Goal: Transaction & Acquisition: Purchase product/service

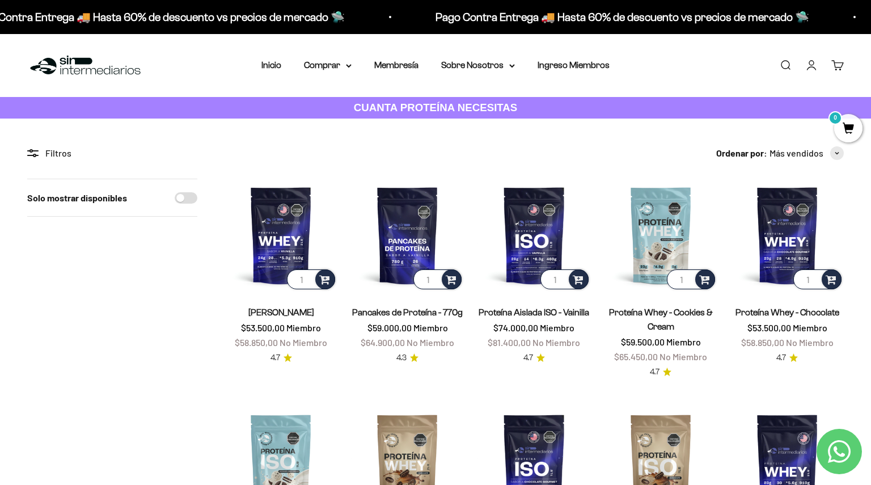
click at [779, 65] on link "Buscar" at bounding box center [785, 65] width 12 height 12
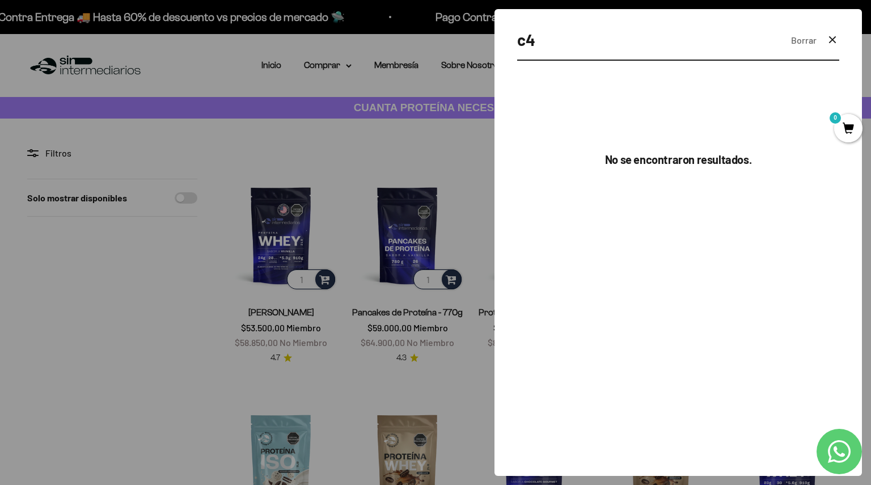
type input "c4"
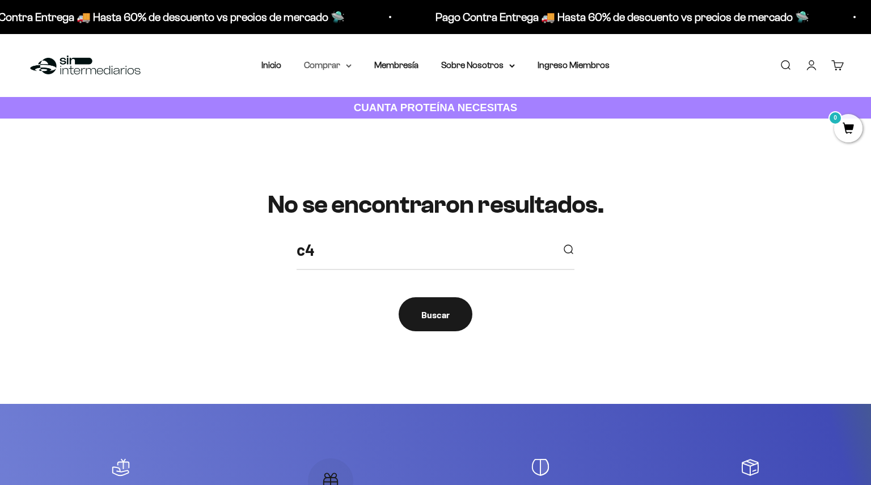
click at [341, 64] on summary "Comprar" at bounding box center [328, 65] width 48 height 15
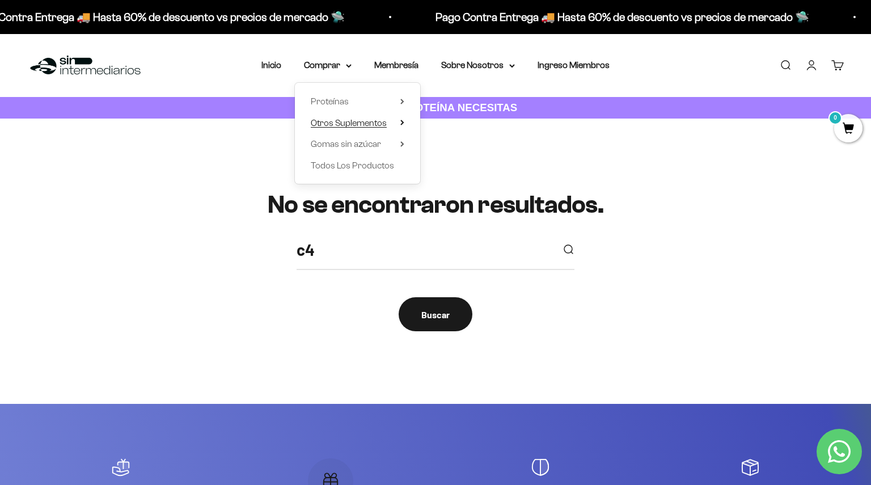
click at [395, 118] on summary "Otros Suplementos" at bounding box center [358, 123] width 94 height 15
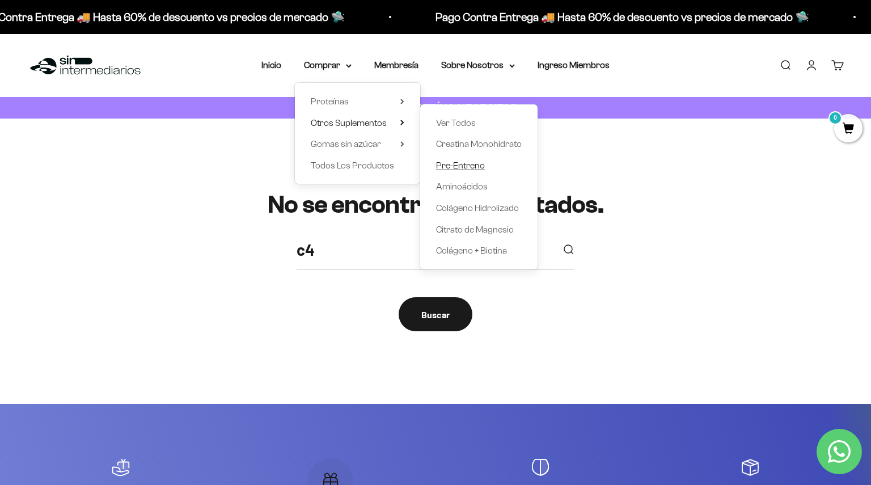
click at [454, 171] on span "Pre-Entreno" at bounding box center [460, 165] width 49 height 15
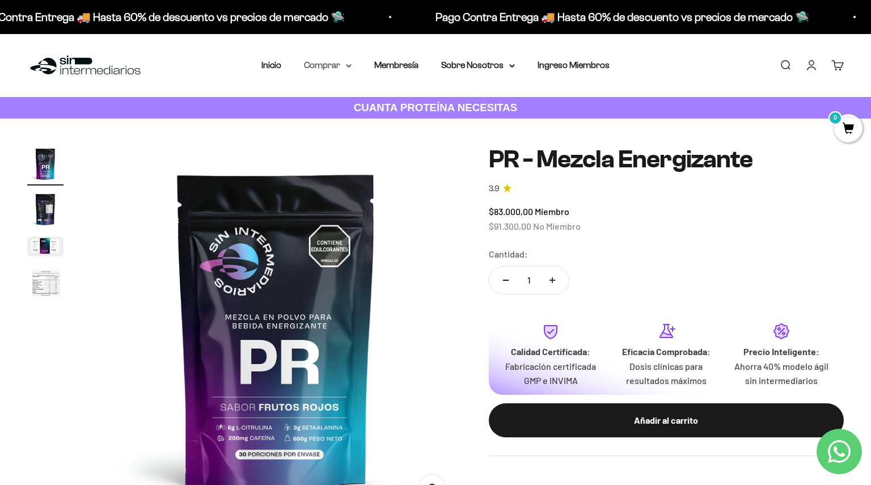
click at [343, 63] on summary "Comprar" at bounding box center [328, 65] width 48 height 15
